Goal: Task Accomplishment & Management: Manage account settings

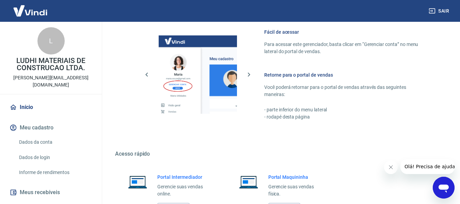
scroll to position [355, 0]
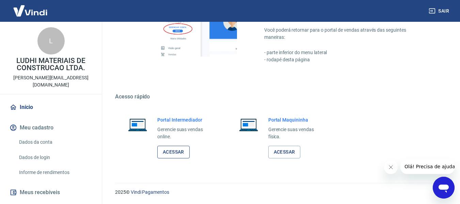
click at [177, 153] on link "Acessar" at bounding box center [173, 152] width 32 height 13
click at [178, 151] on link "Acessar" at bounding box center [173, 152] width 32 height 13
